Goal: Information Seeking & Learning: Learn about a topic

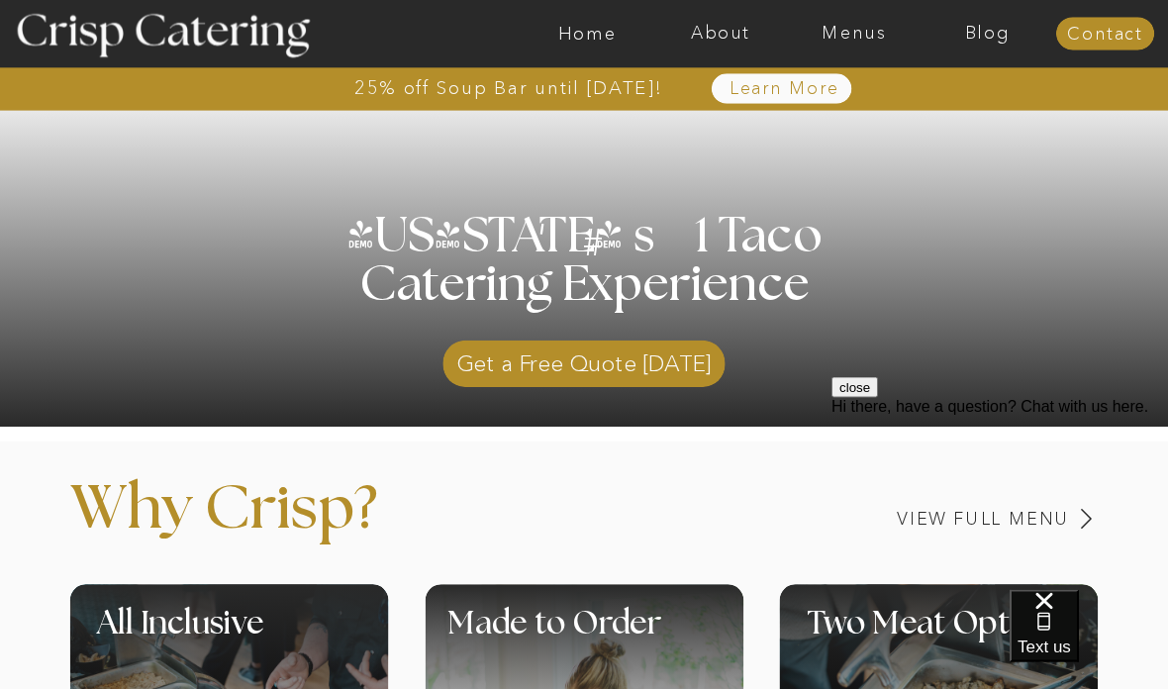
scroll to position [401, 0]
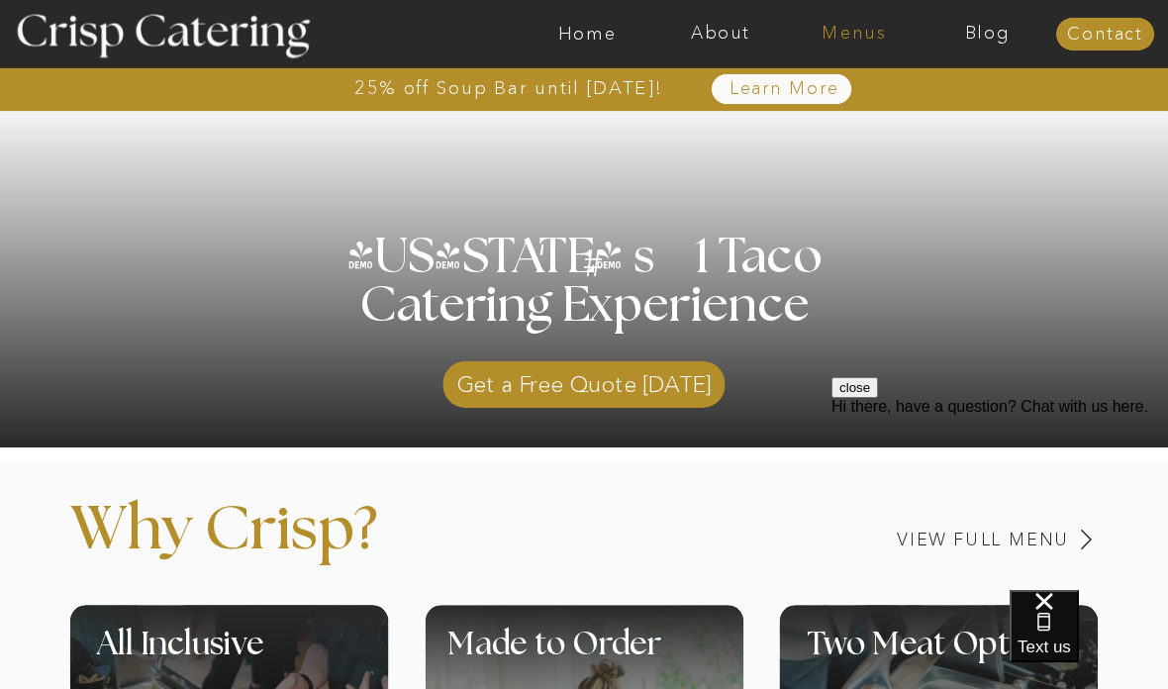
click at [871, 39] on nav "Menus" at bounding box center [855, 35] width 134 height 20
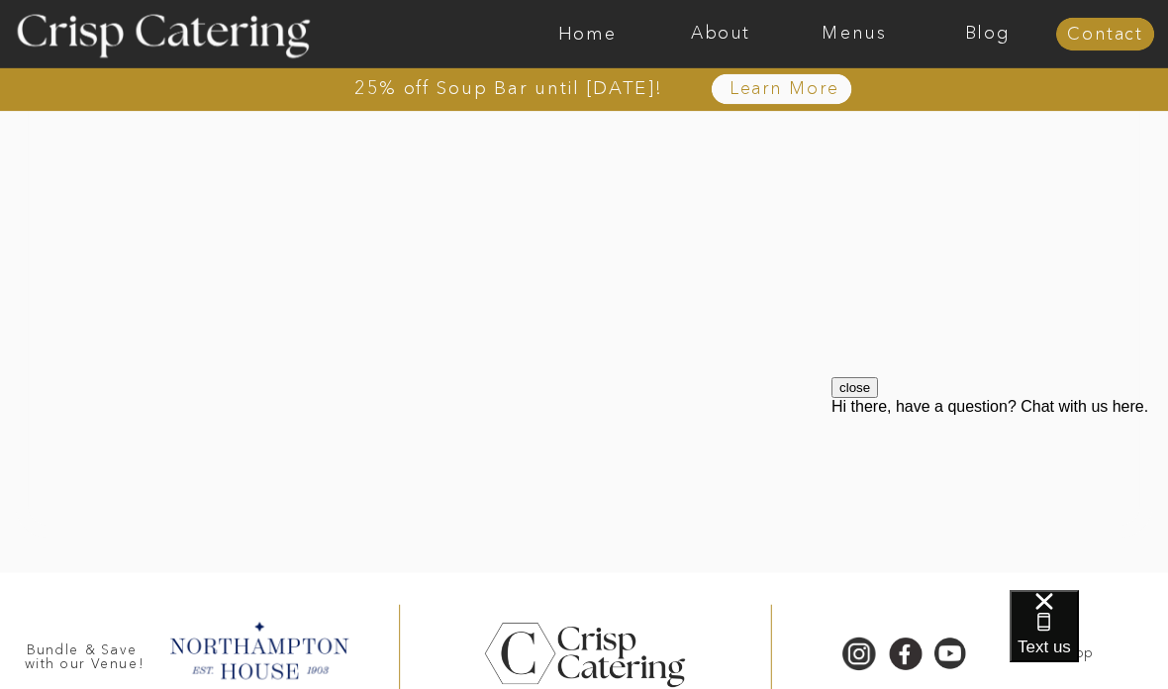
scroll to position [4237, 0]
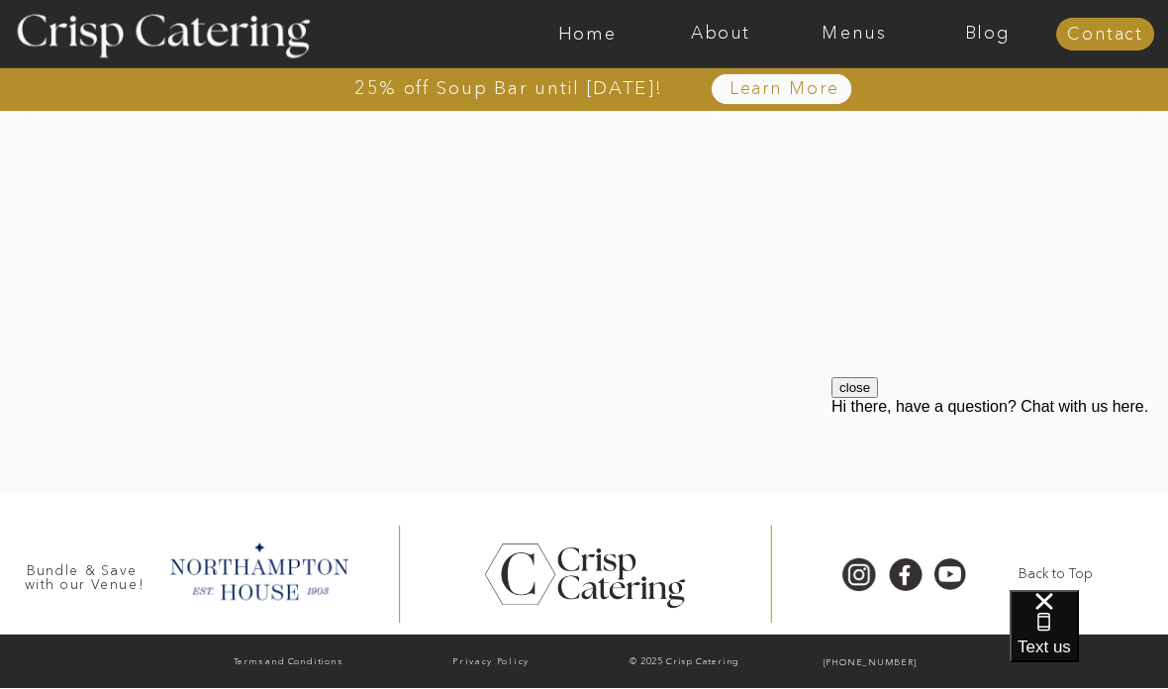
click at [836, 46] on div at bounding box center [659, 34] width 3085 height 68
click at [860, 32] on nav "Menus" at bounding box center [855, 35] width 134 height 20
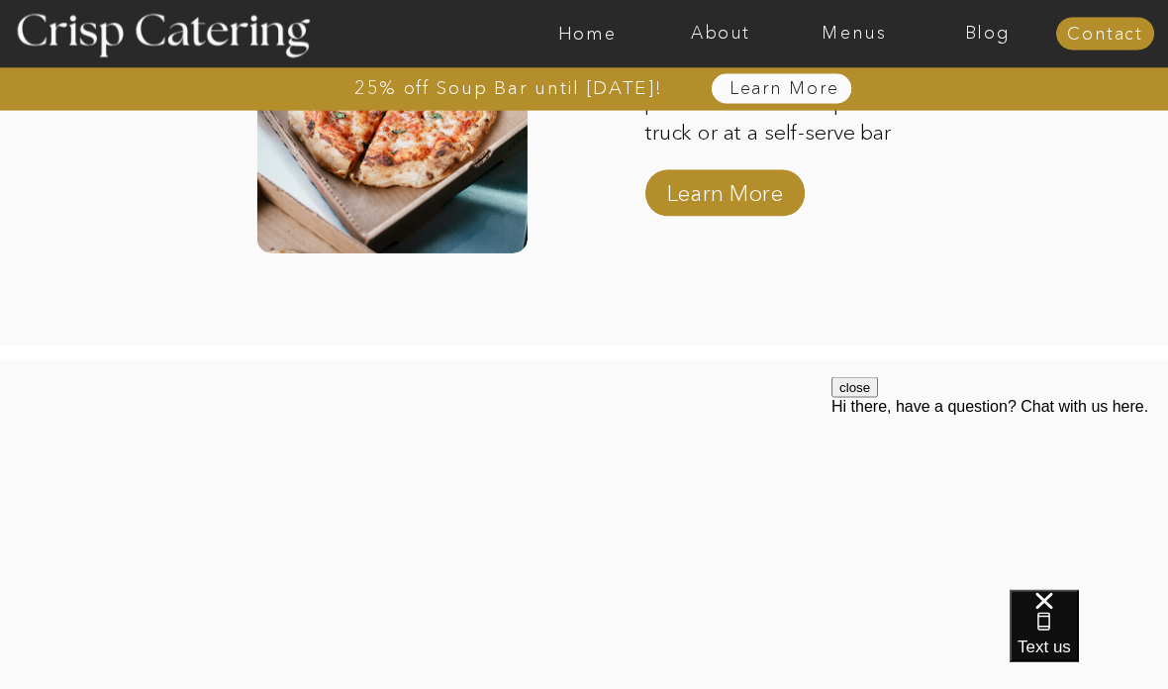
scroll to position [3654, 0]
click at [864, 26] on nav "Menus" at bounding box center [855, 35] width 134 height 20
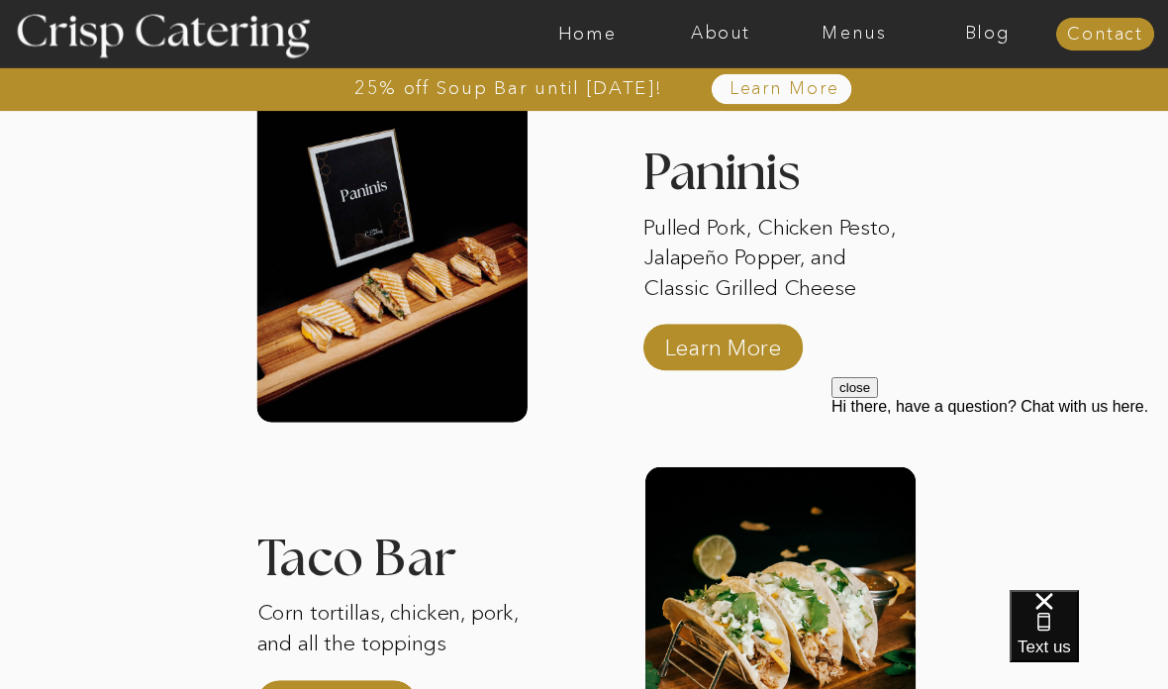
scroll to position [2698, 0]
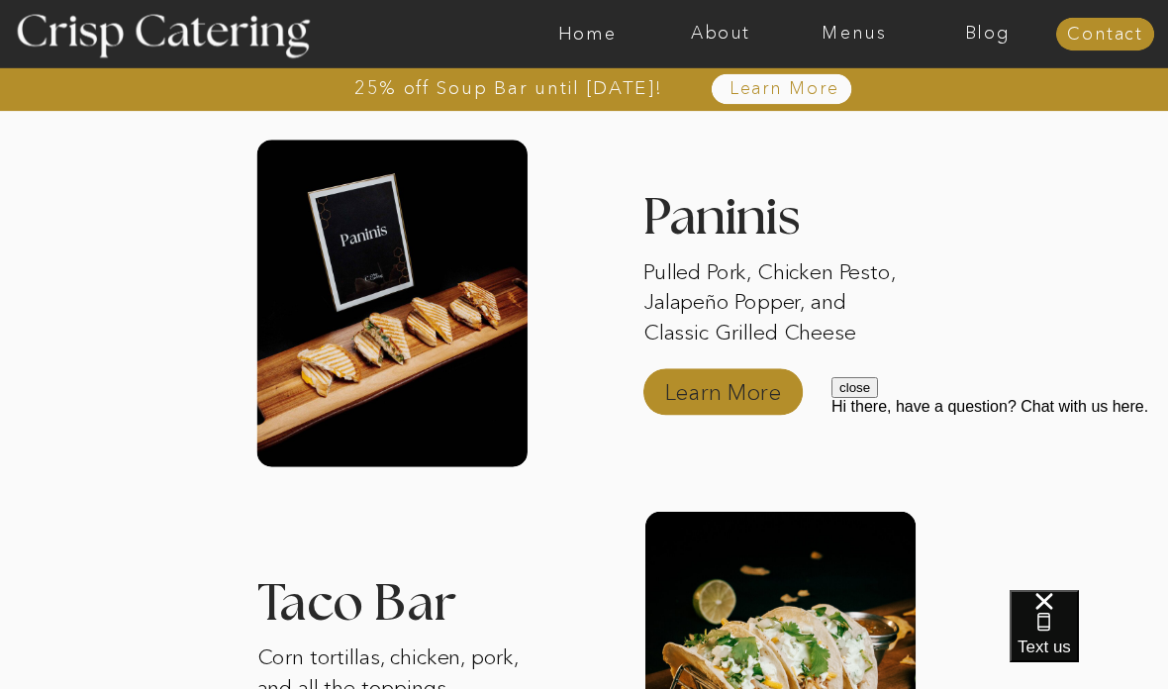
click at [716, 384] on p "Learn More" at bounding box center [723, 386] width 130 height 56
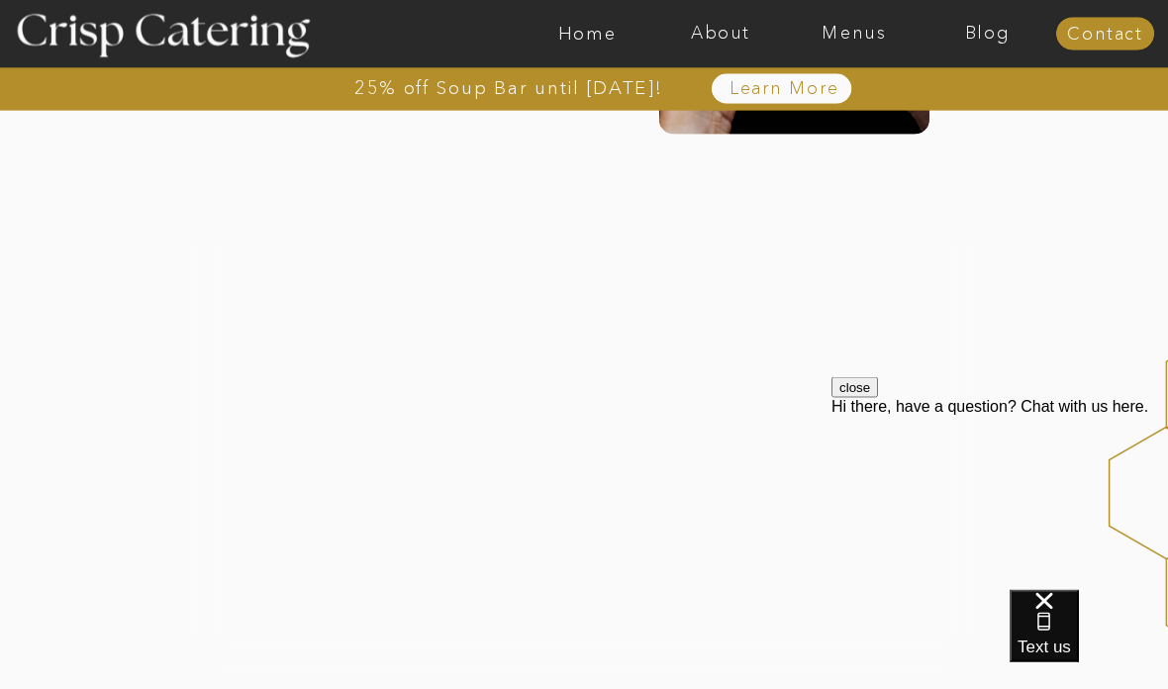
scroll to position [1871, 0]
click at [878, 398] on button "close" at bounding box center [854, 387] width 47 height 21
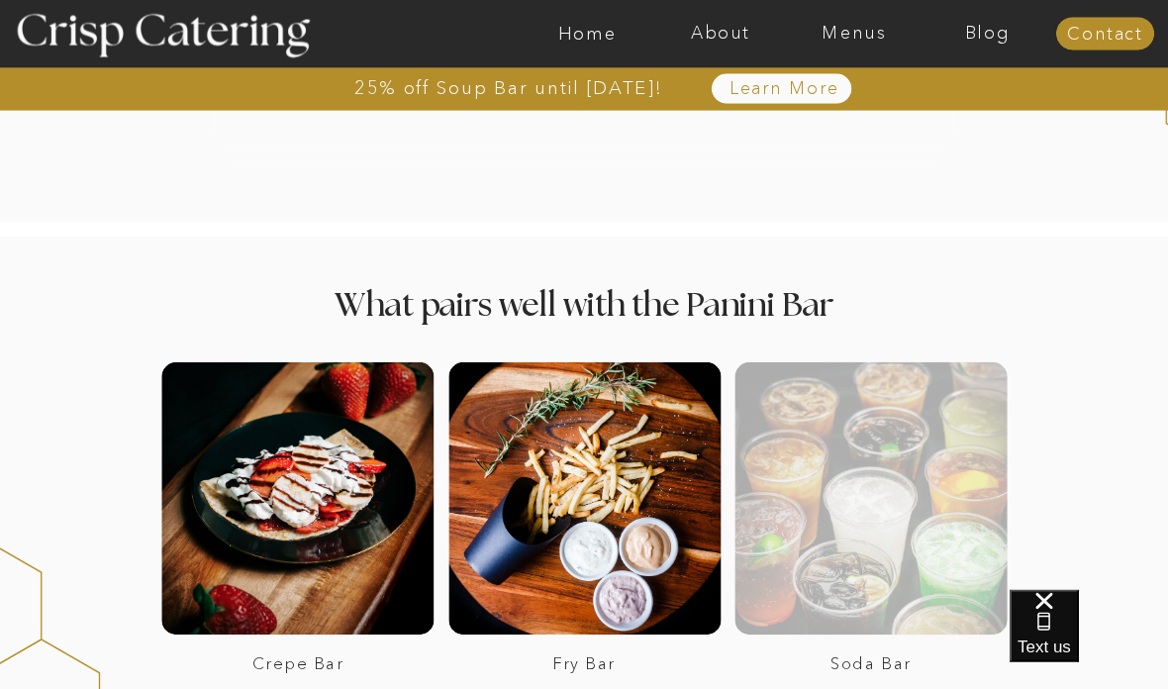
scroll to position [2381, 0]
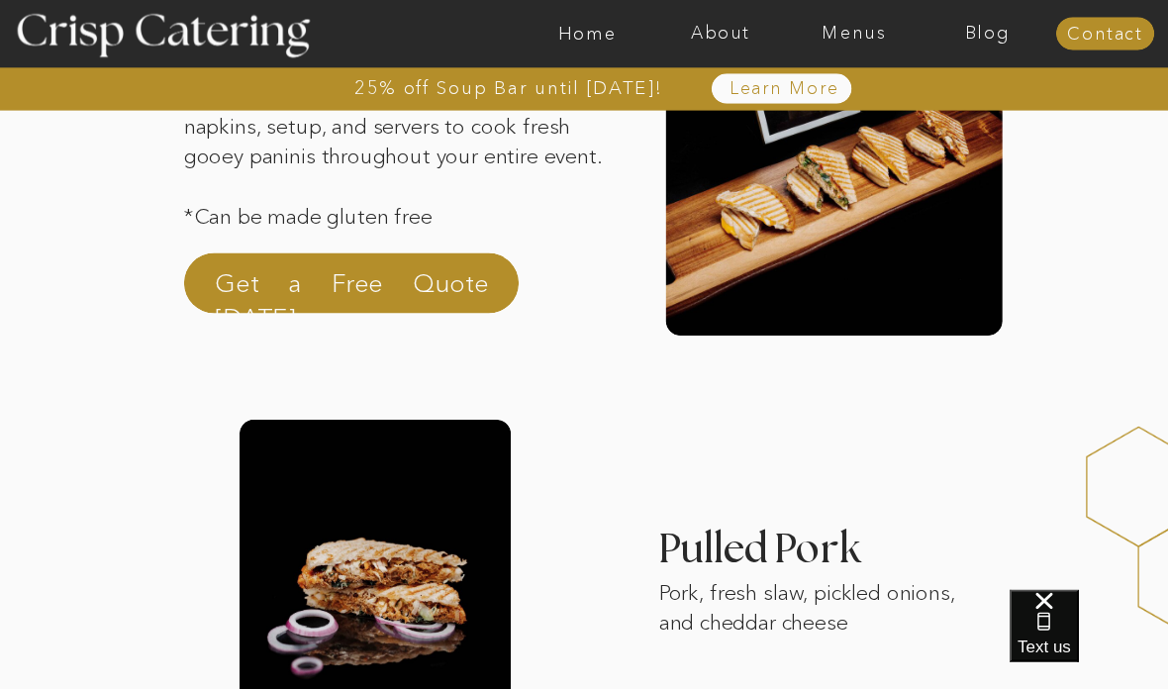
scroll to position [0, 0]
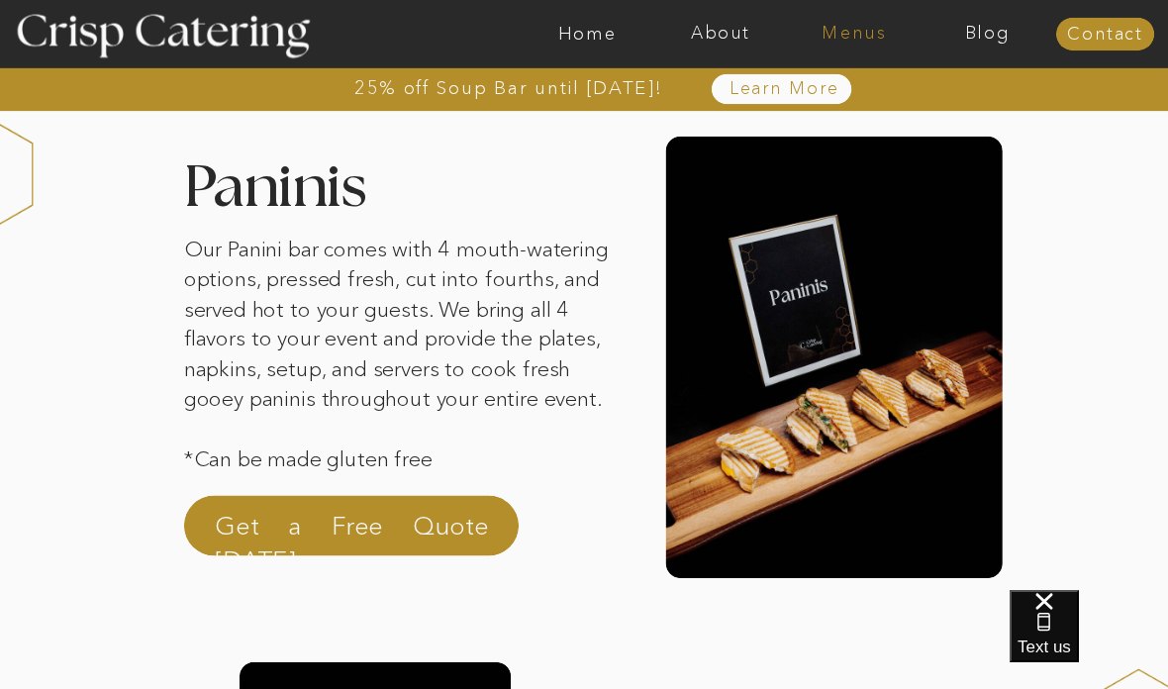
click at [853, 41] on nav "Menus" at bounding box center [855, 35] width 134 height 20
click at [850, 48] on div at bounding box center [659, 34] width 3085 height 68
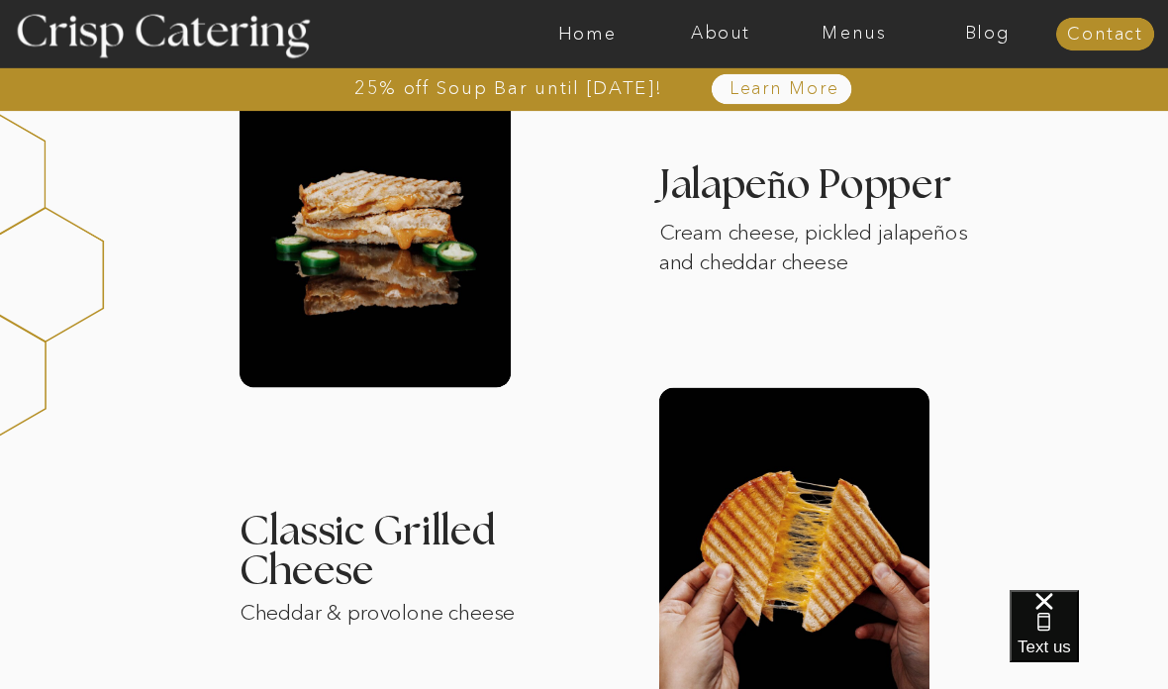
scroll to position [1164, 0]
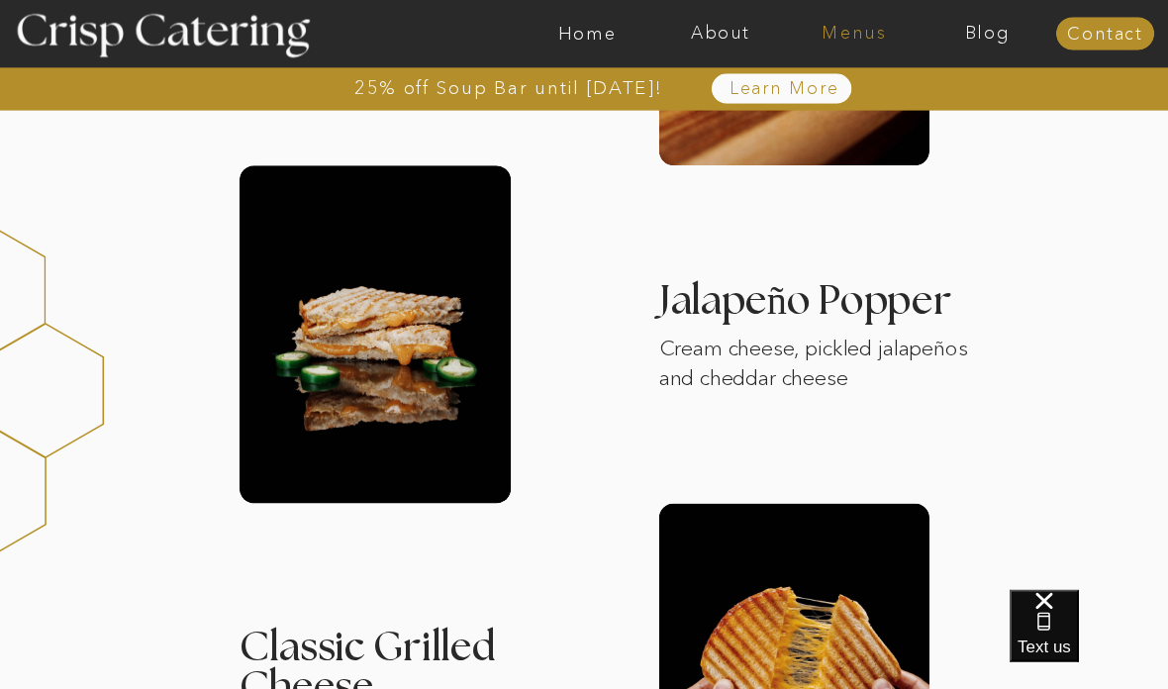
click at [849, 41] on nav "Menus" at bounding box center [855, 35] width 134 height 20
click at [579, 26] on nav "Home" at bounding box center [587, 35] width 134 height 20
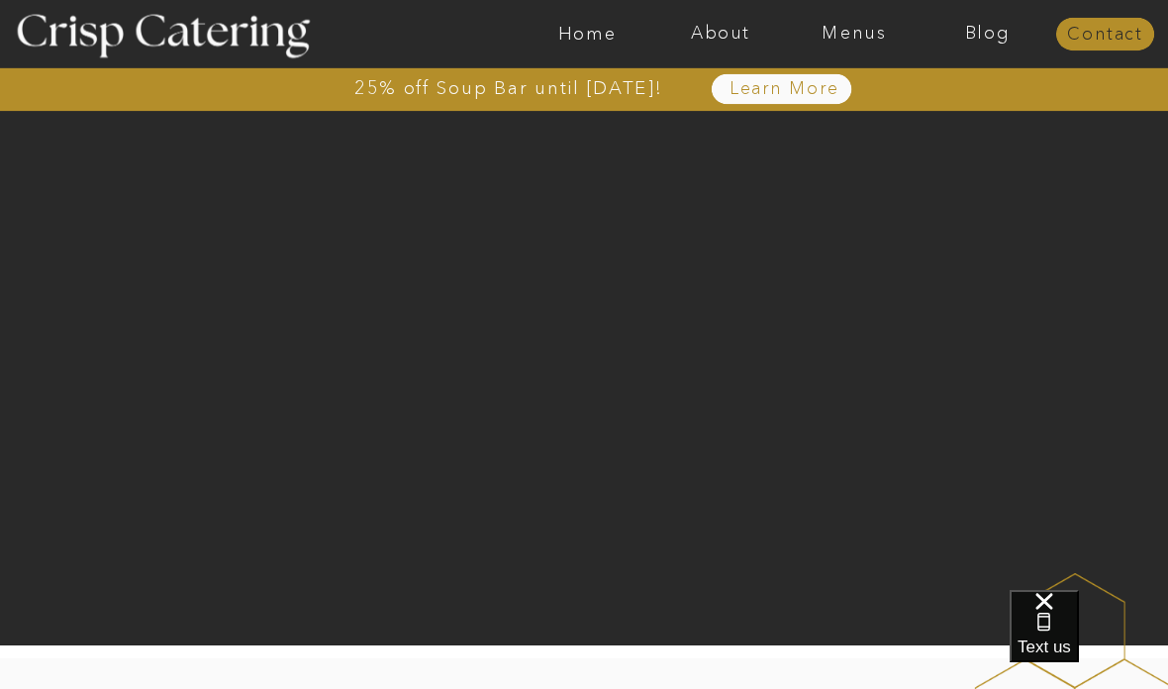
click at [1122, 40] on nav "Contact" at bounding box center [1105, 36] width 98 height 20
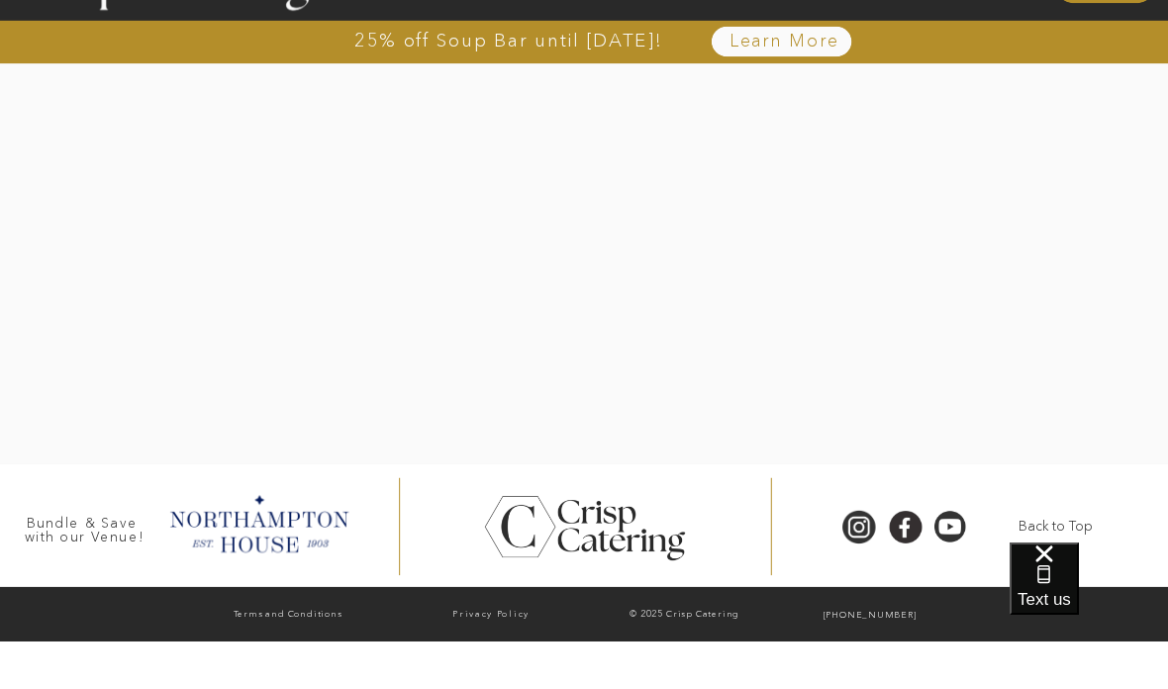
scroll to position [620, 0]
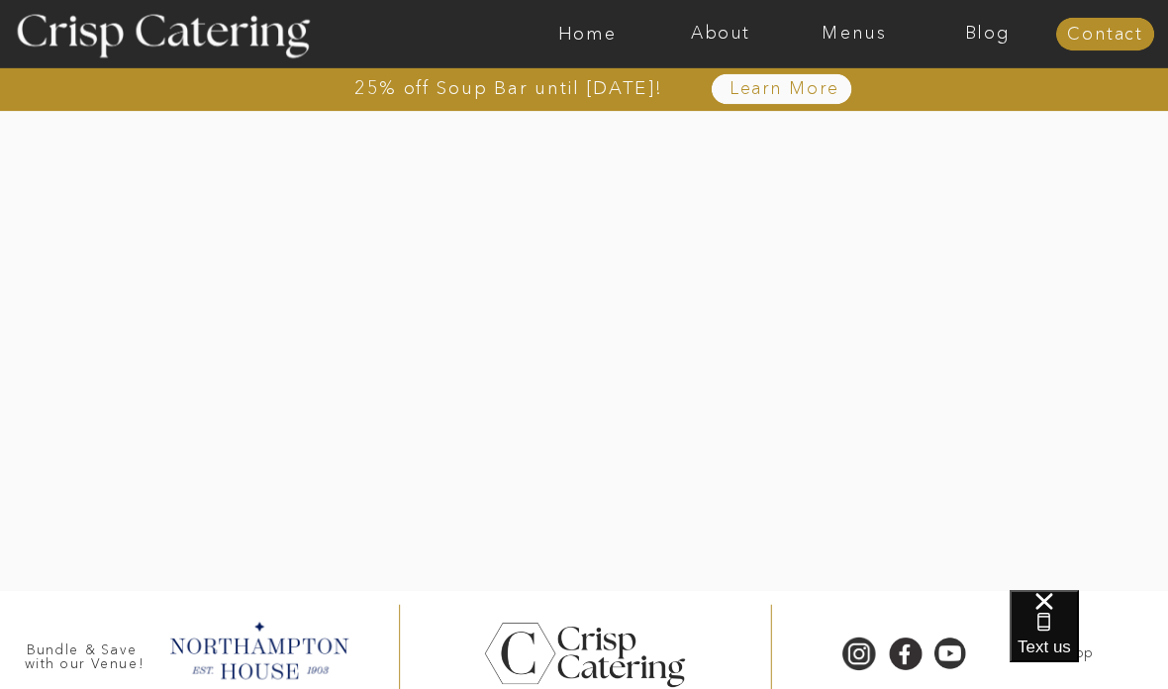
click at [603, 554] on div at bounding box center [584, 657] width 221 height 208
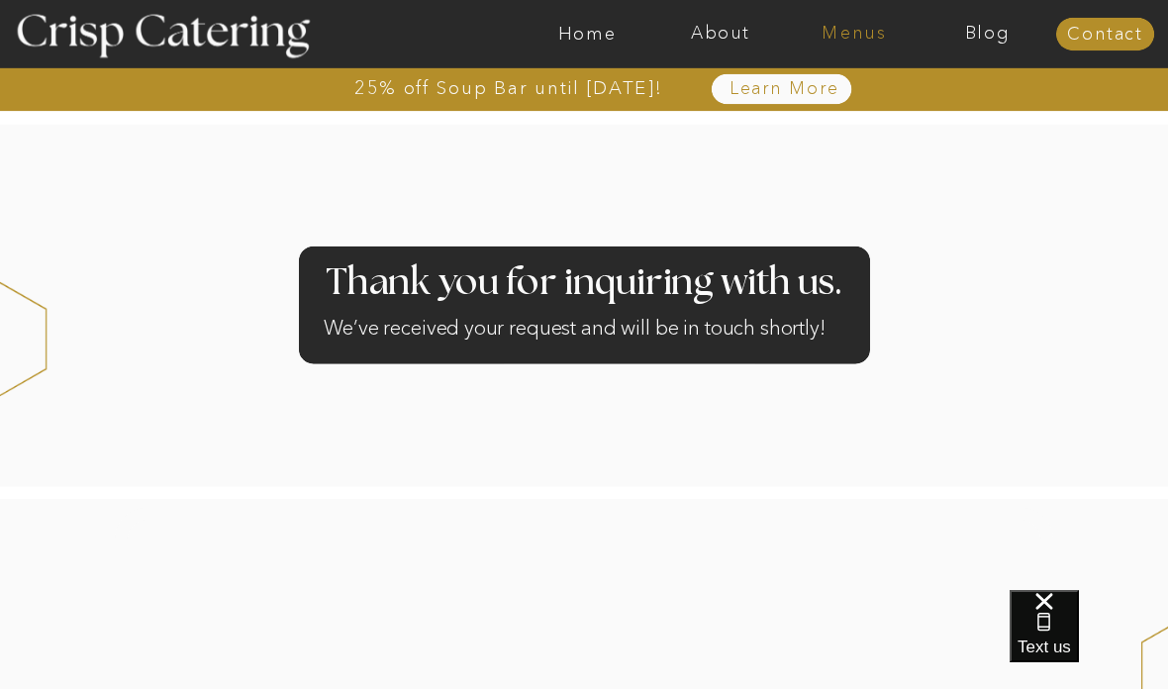
click at [857, 37] on nav "Menus" at bounding box center [855, 35] width 134 height 20
click at [832, 33] on nav "Menus" at bounding box center [855, 35] width 134 height 20
click at [861, 31] on nav "Menus" at bounding box center [855, 35] width 134 height 20
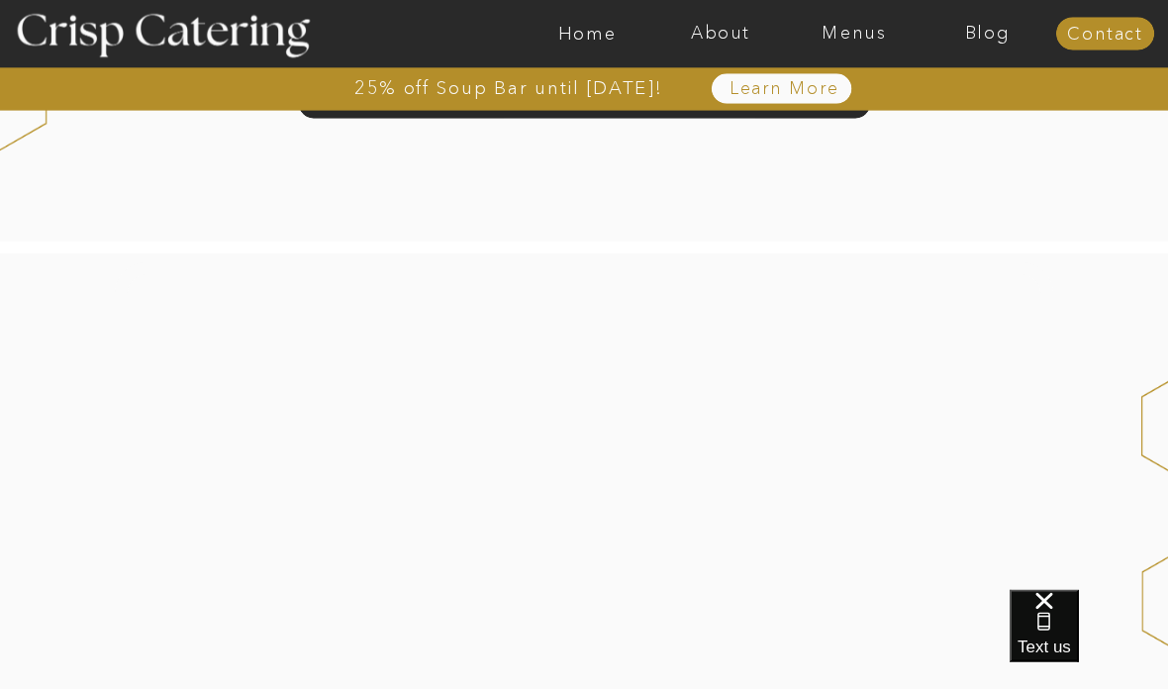
scroll to position [22, 0]
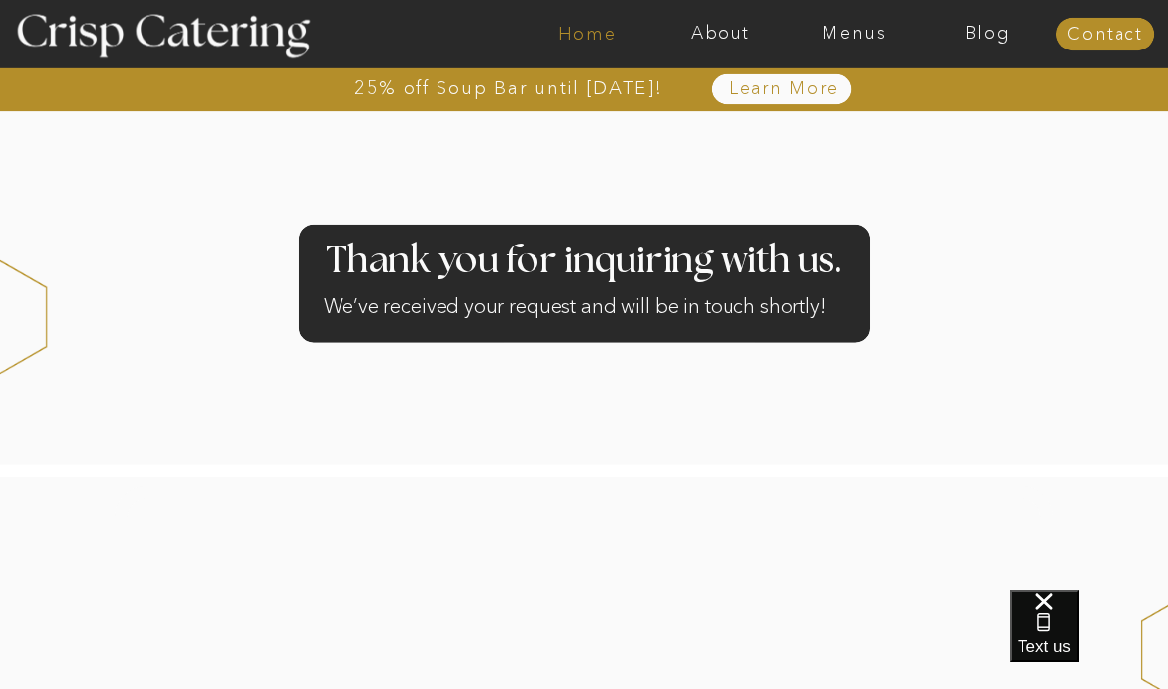
click at [604, 45] on nav "Home" at bounding box center [587, 35] width 134 height 20
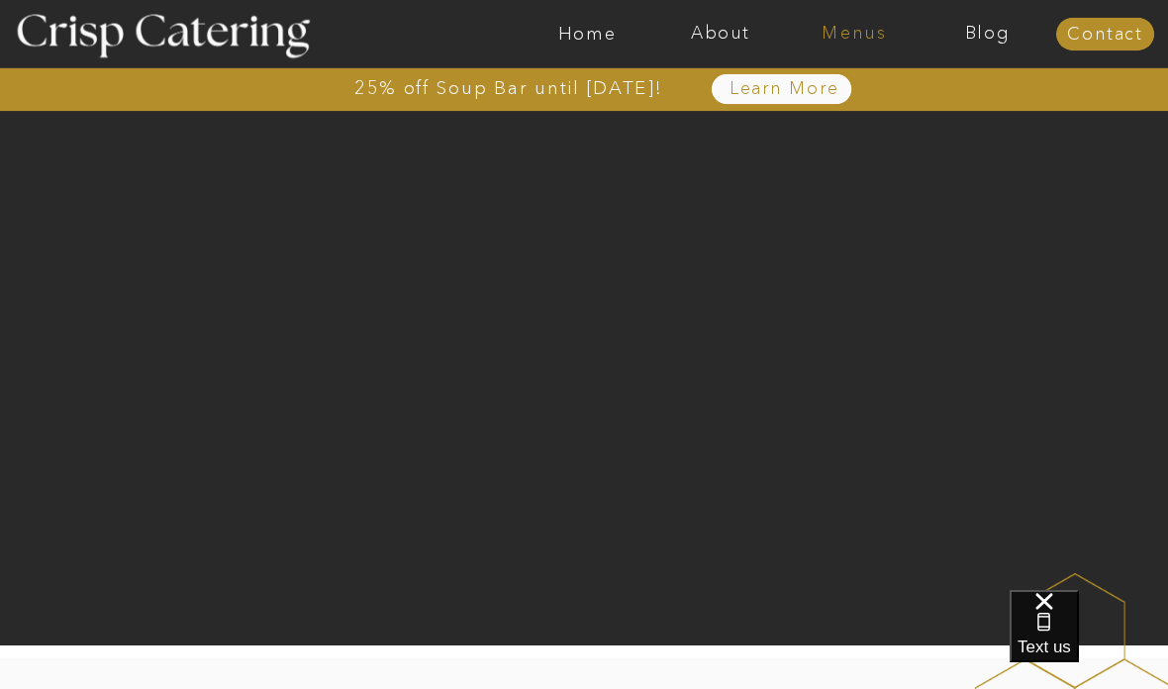
click at [856, 36] on nav "Menus" at bounding box center [855, 35] width 134 height 20
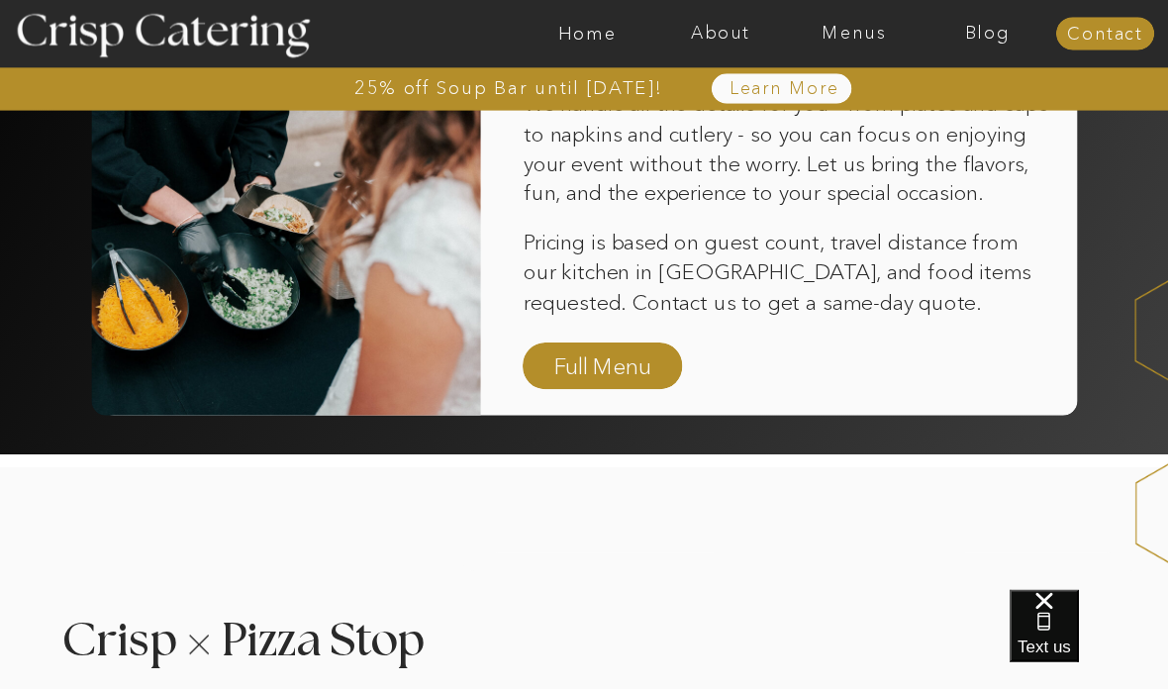
scroll to position [1467, 0]
click at [630, 356] on nav "Full Menu" at bounding box center [602, 367] width 113 height 34
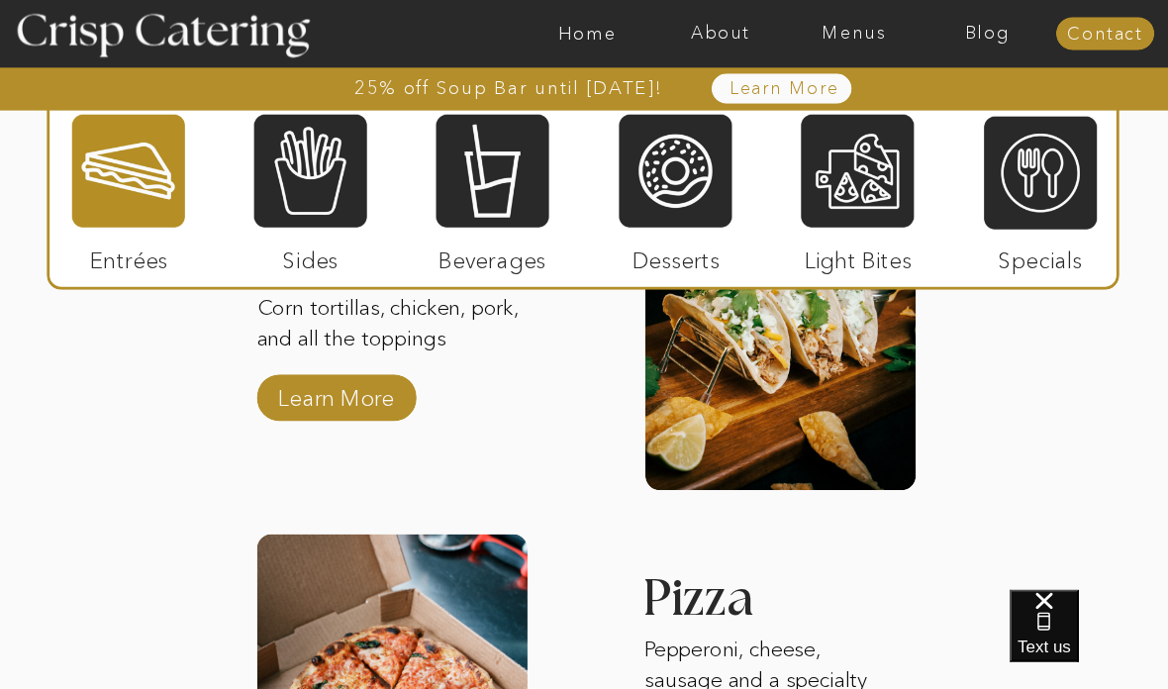
scroll to position [2523, 0]
